Goal: Task Accomplishment & Management: Use online tool/utility

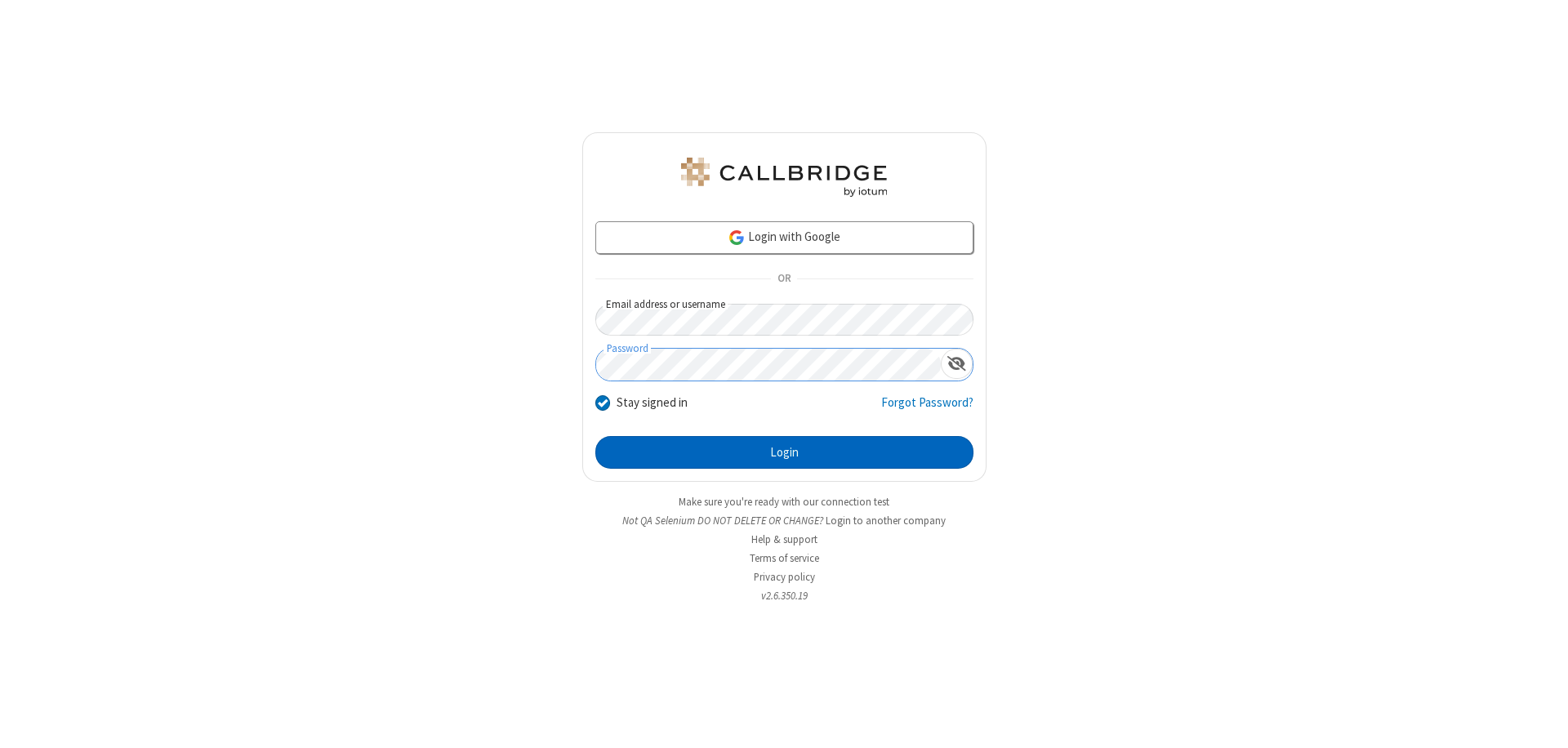
click at [784, 453] on button "Login" at bounding box center [785, 453] width 378 height 33
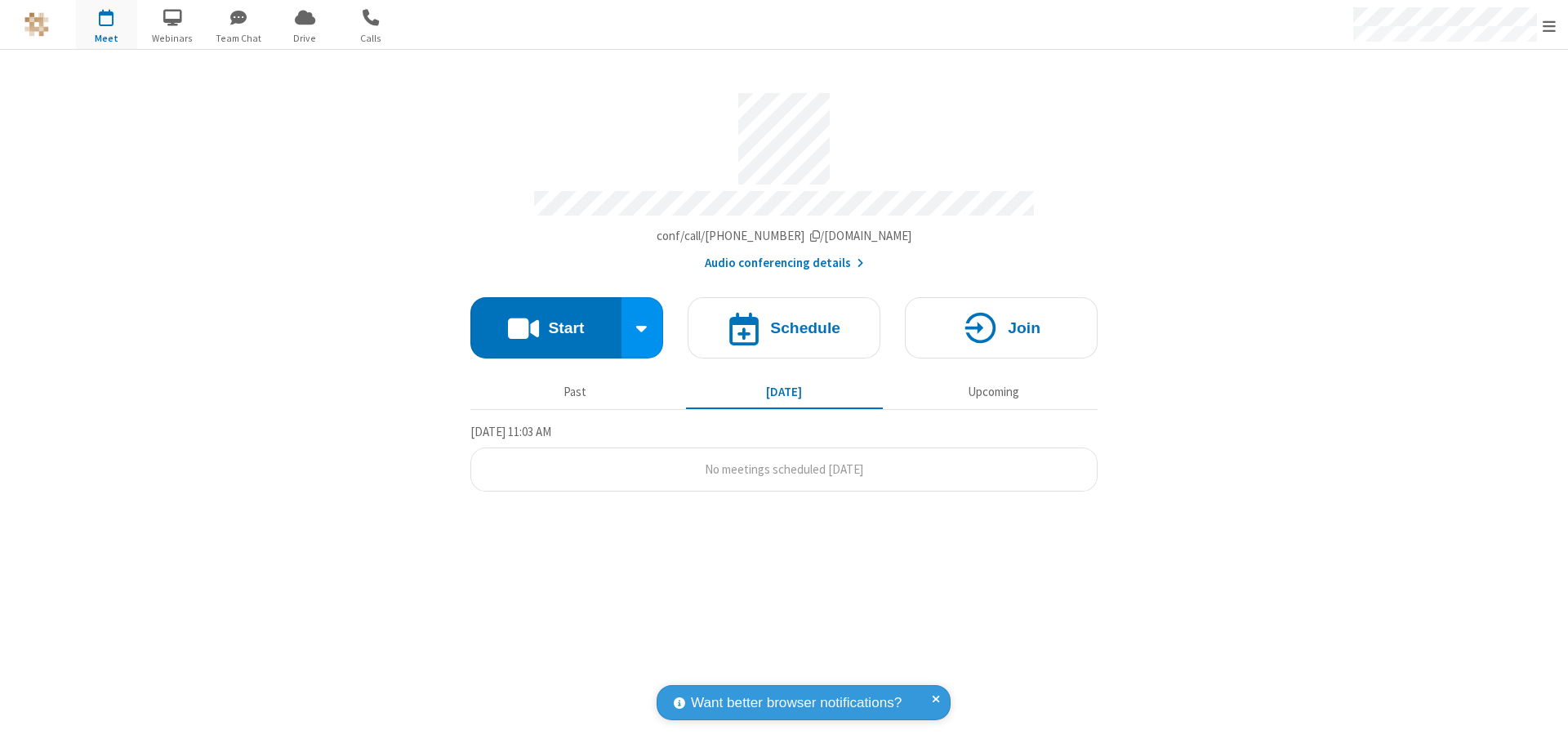
click at [546, 321] on button "Start" at bounding box center [546, 328] width 151 height 62
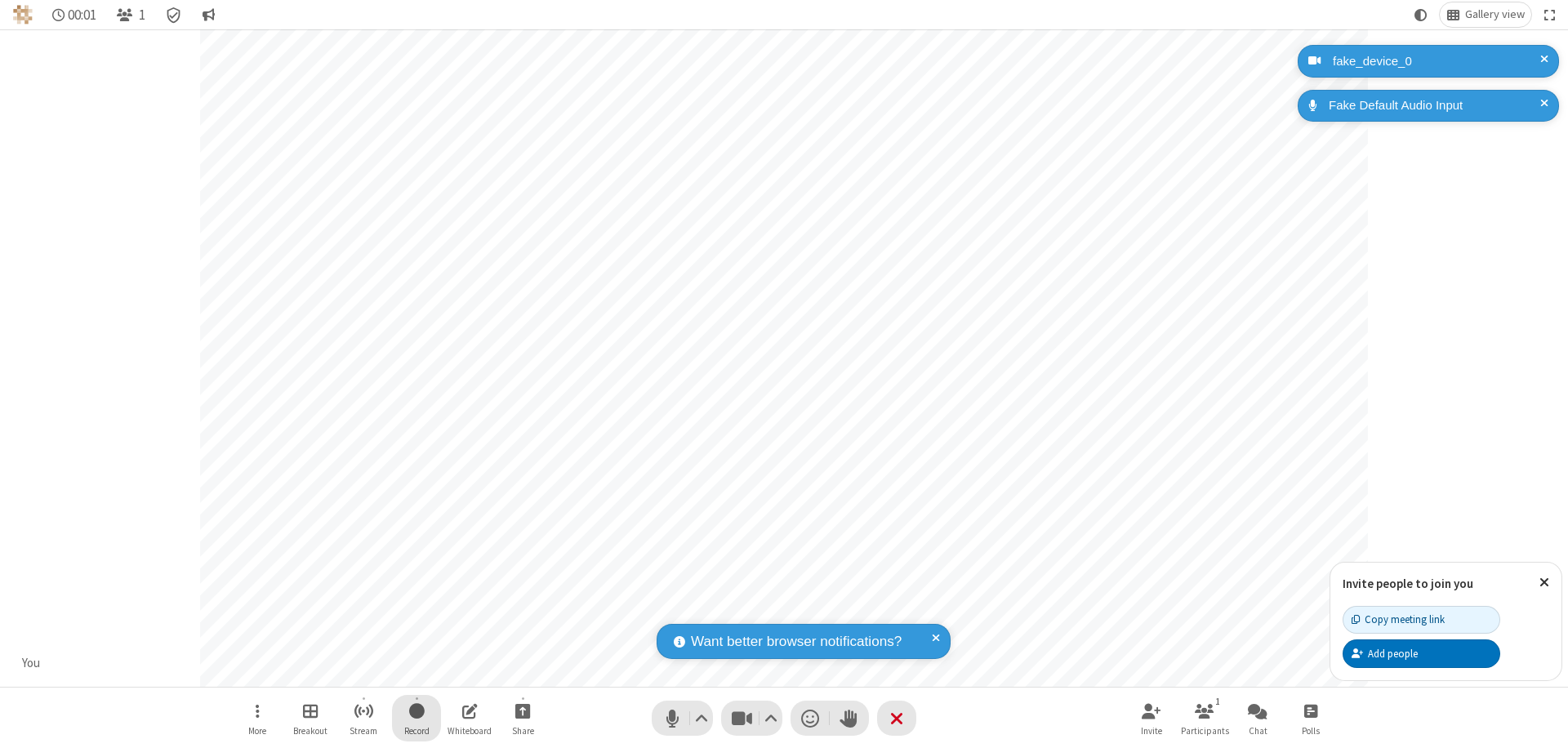
click at [416, 718] on span "Start recording" at bounding box center [416, 711] width 15 height 21
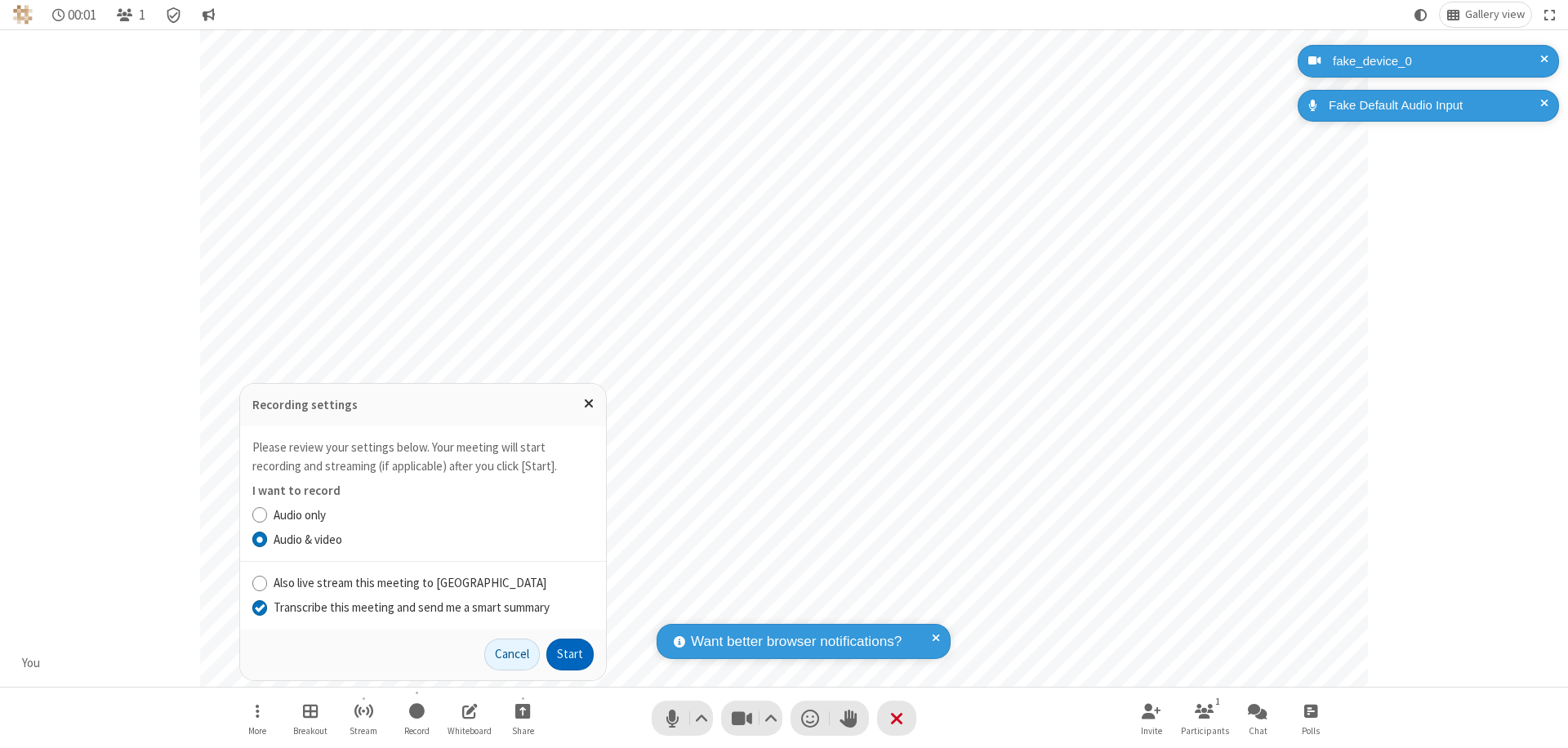
click at [259, 607] on input "Transcribe this meeting and send me a smart summary" at bounding box center [260, 607] width 15 height 17
click at [570, 655] on button "Start" at bounding box center [570, 656] width 47 height 33
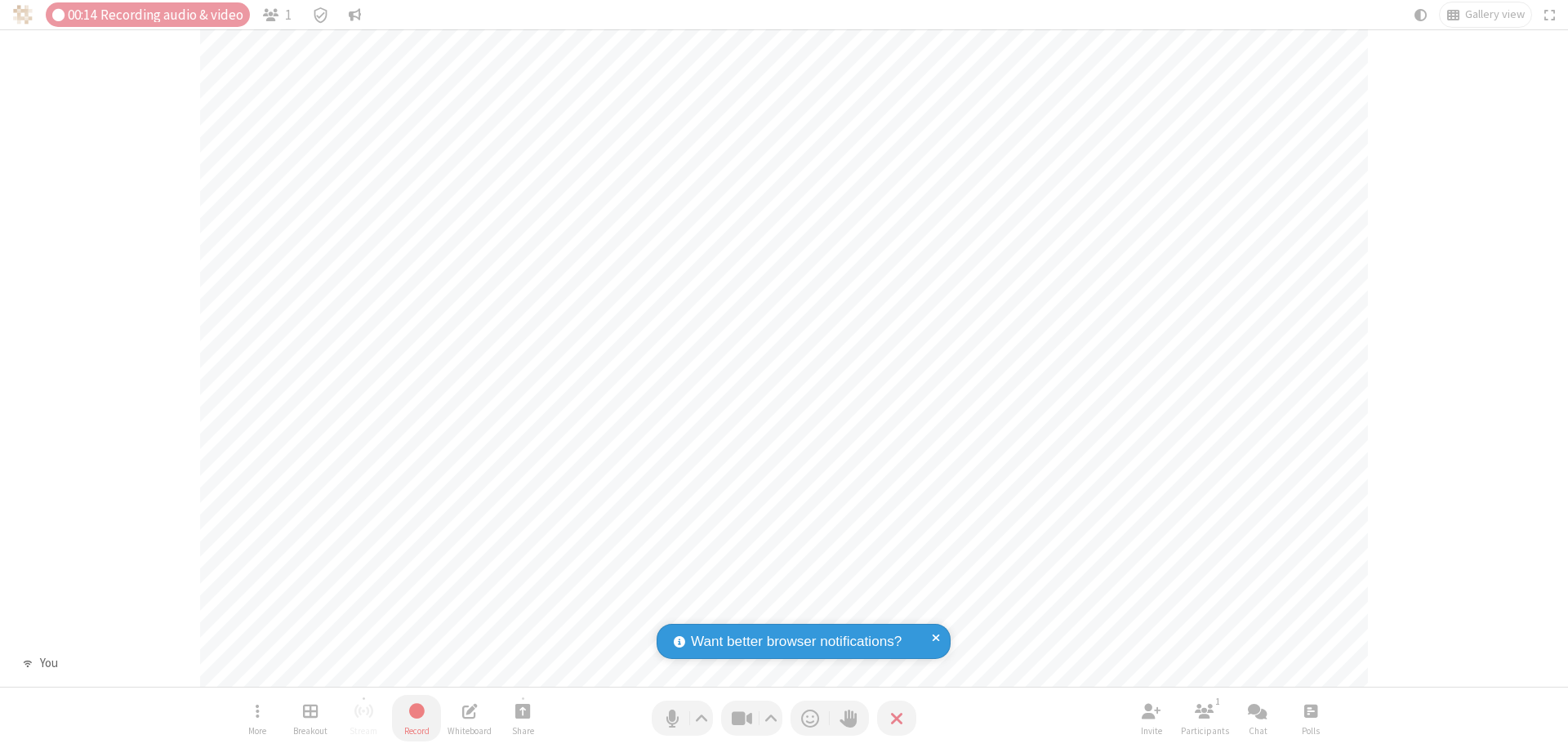
click at [416, 718] on span "Stop recording" at bounding box center [416, 711] width 19 height 21
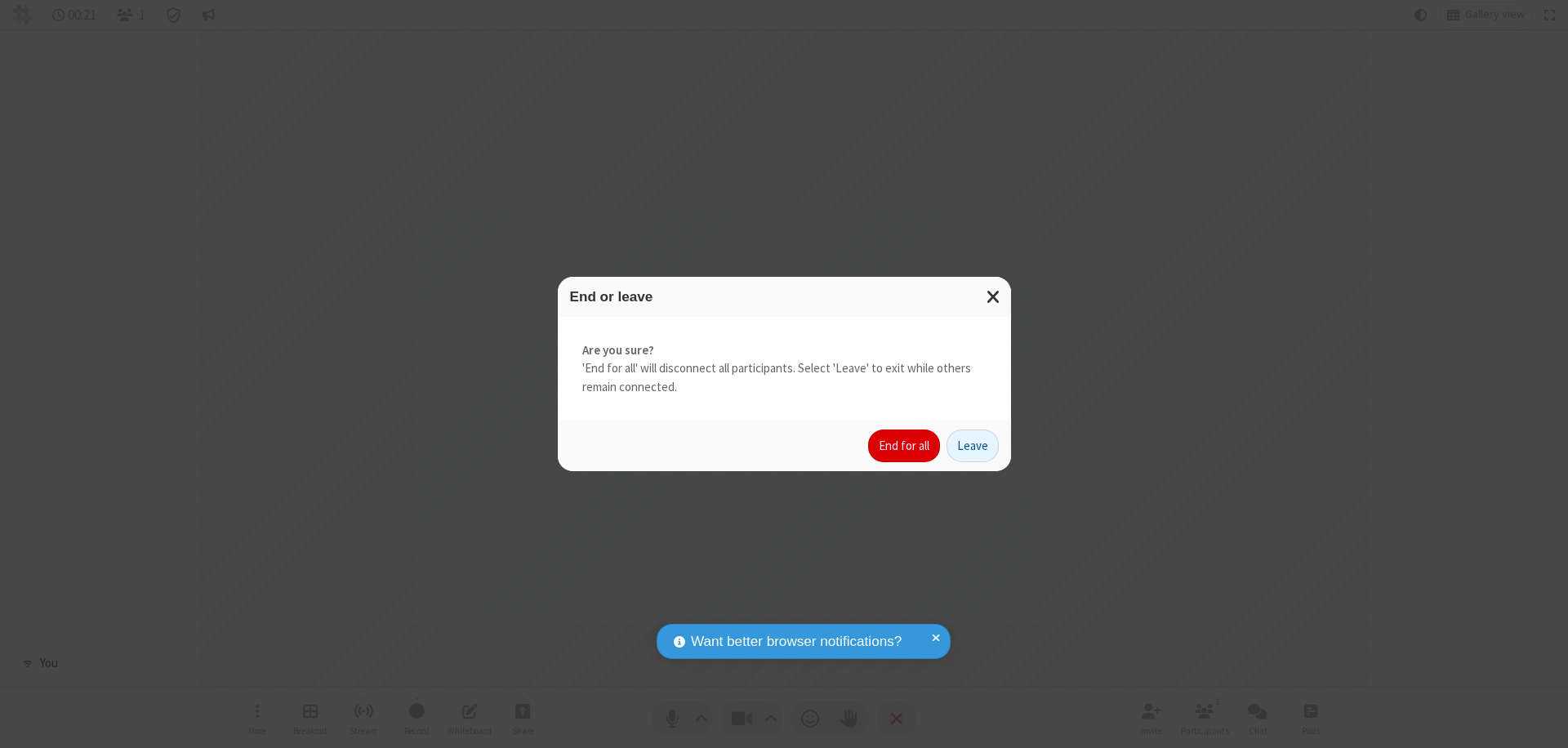
click at [905, 446] on button "End for all" at bounding box center [904, 446] width 72 height 33
